Goal: Transaction & Acquisition: Purchase product/service

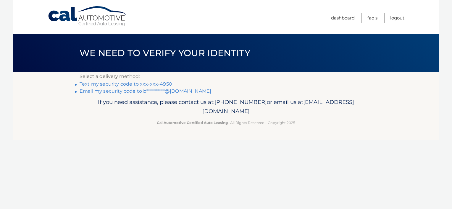
click at [145, 84] on link "Text my security code to xxx-xxx-4950" at bounding box center [126, 84] width 93 height 6
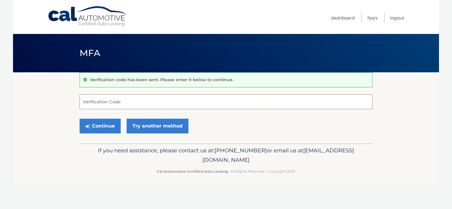
click at [133, 105] on input "Verification Code" at bounding box center [226, 102] width 293 height 15
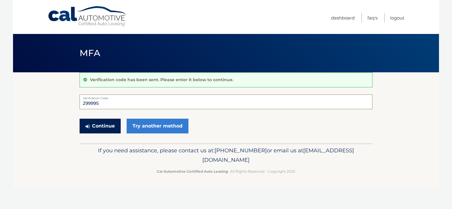
type input "299995"
click at [106, 128] on button "Continue" at bounding box center [100, 126] width 41 height 15
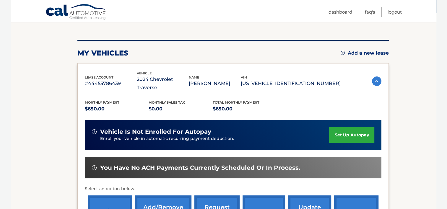
scroll to position [89, 0]
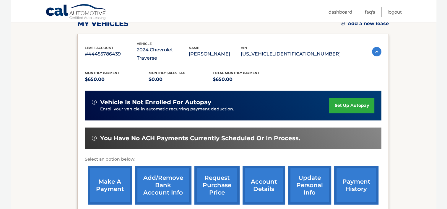
click at [113, 174] on link "make a payment" at bounding box center [110, 185] width 44 height 39
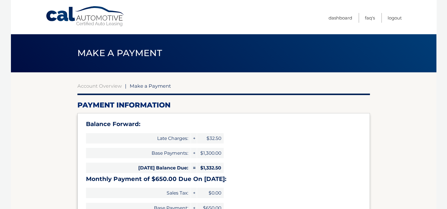
select select "YzE2MmJiNjUtYjU2Yy00MmFiLWJiZDYtYjg3MDg1NzhlN2Y2"
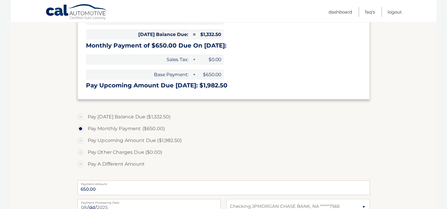
scroll to position [148, 0]
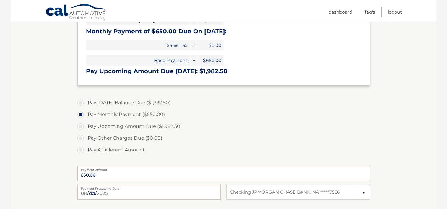
click at [80, 101] on label "Pay Today's Balance Due ($1,332.50)" at bounding box center [223, 103] width 293 height 12
click at [80, 101] on input "Pay Today's Balance Due ($1,332.50)" at bounding box center [83, 101] width 6 height 9
radio input "true"
type input "1332.50"
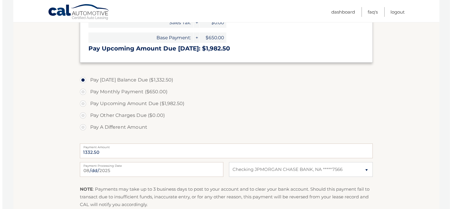
scroll to position [207, 0]
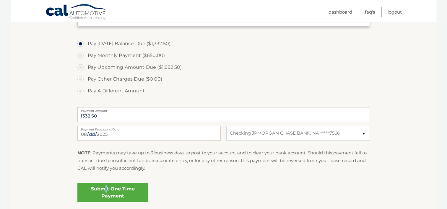
click at [104, 190] on link "Submit One Time Payment" at bounding box center [112, 192] width 71 height 19
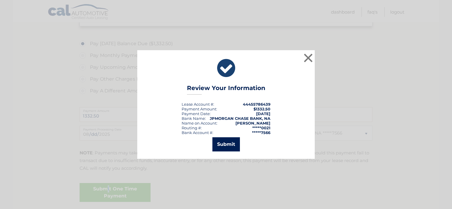
click at [222, 143] on button "Submit" at bounding box center [226, 145] width 28 height 14
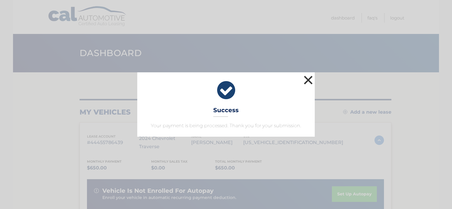
click at [312, 77] on button "×" at bounding box center [308, 80] width 12 height 12
